Goal: Check status: Check status

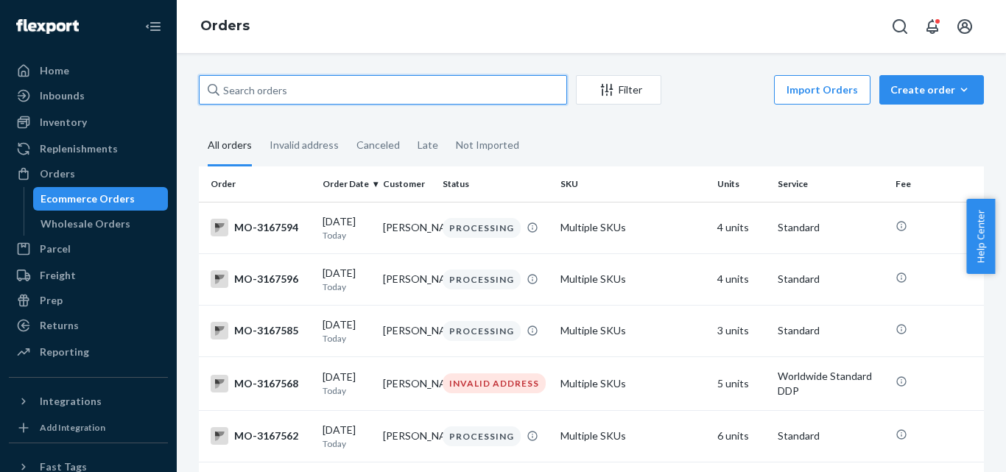
click at [314, 94] on input "text" at bounding box center [383, 89] width 368 height 29
paste input "3149468"
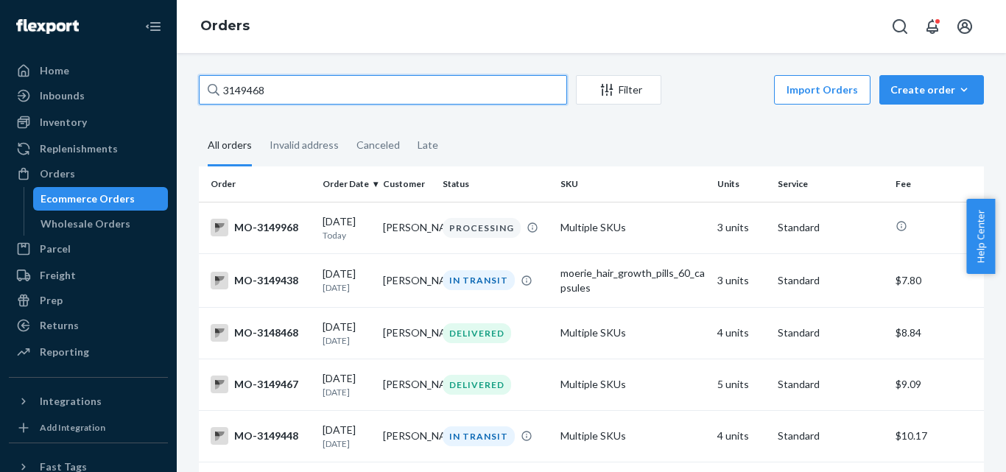
click at [312, 88] on input "3149468" at bounding box center [383, 89] width 368 height 29
click at [315, 88] on input "3149468" at bounding box center [383, 89] width 368 height 29
paste input "[PERSON_NAME]"
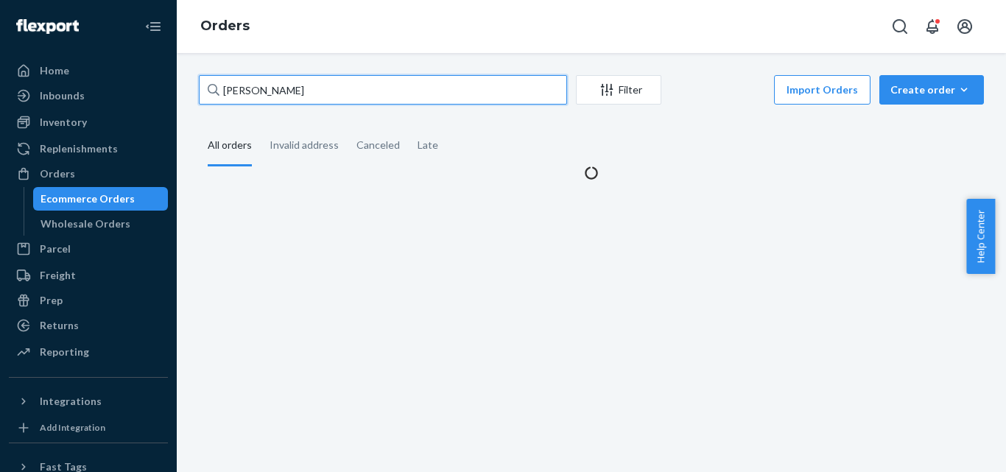
drag, startPoint x: 244, startPoint y: 86, endPoint x: 197, endPoint y: 91, distance: 46.7
click at [197, 91] on div "[PERSON_NAME] Filter Import Orders Create order Ecommerce order Removal order A…" at bounding box center [591, 127] width 807 height 105
type input "[PERSON_NAME]"
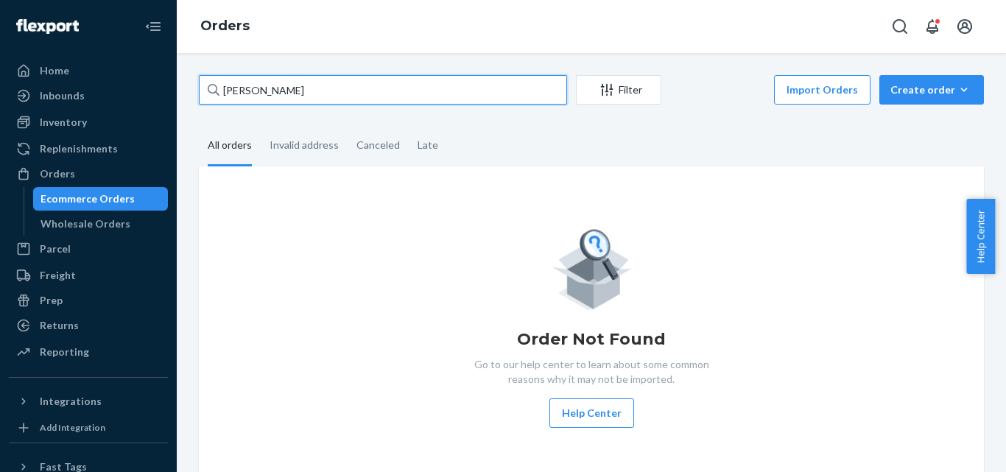
click at [306, 95] on input "[PERSON_NAME]" at bounding box center [383, 89] width 368 height 29
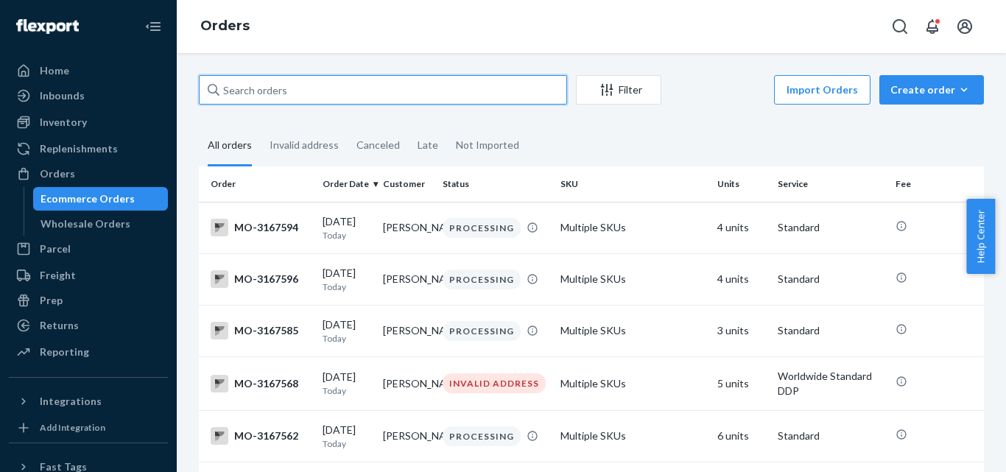
click at [317, 82] on input "text" at bounding box center [383, 89] width 368 height 29
paste input "[PERSON_NAME]"
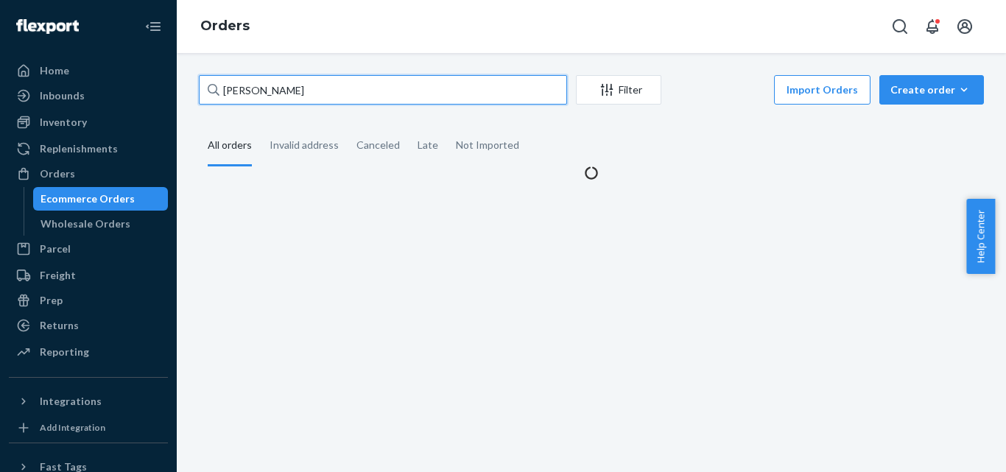
drag, startPoint x: 241, startPoint y: 92, endPoint x: 204, endPoint y: 94, distance: 36.9
click at [204, 94] on input "[PERSON_NAME]" at bounding box center [383, 89] width 368 height 29
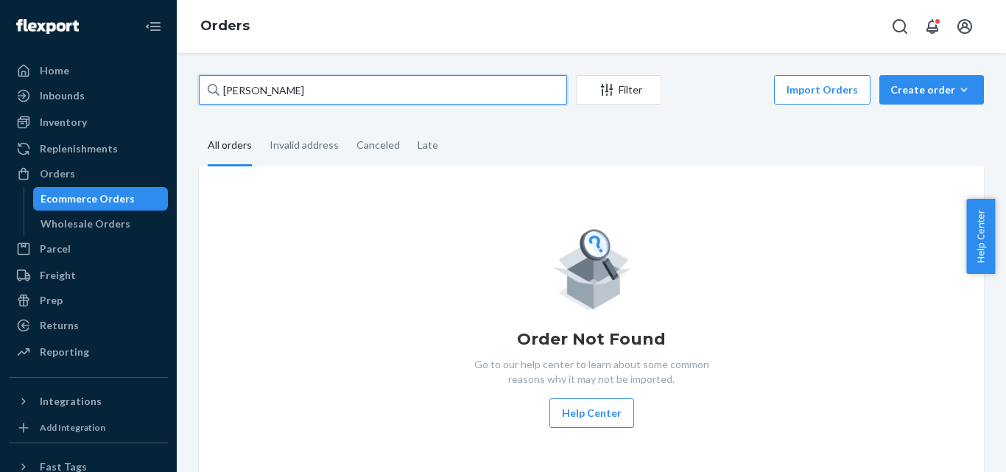
click at [323, 78] on input "[PERSON_NAME]" at bounding box center [383, 89] width 368 height 29
paste input "2585139"
type input "2585139"
